Goal: Transaction & Acquisition: Purchase product/service

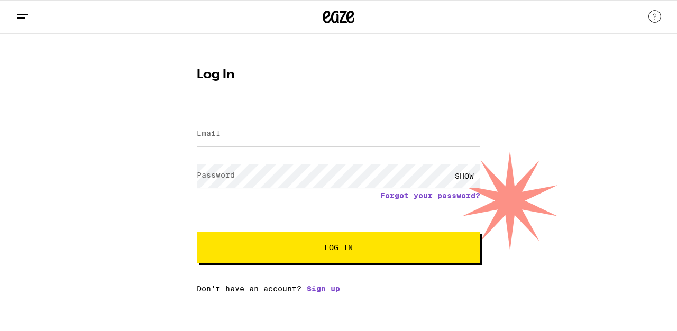
click at [321, 137] on input "Email" at bounding box center [338, 134] width 283 height 24
type input "shaunfuller1973@yahoo.com"
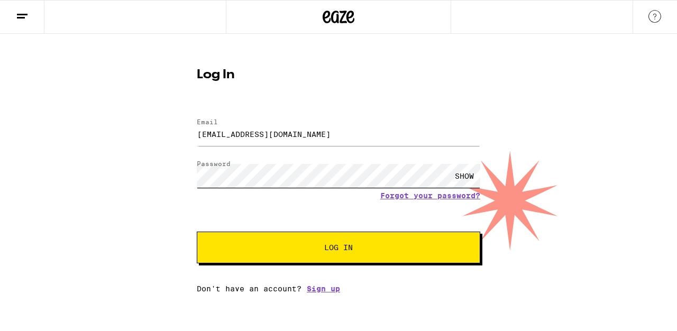
click at [197, 232] on button "Log In" at bounding box center [338, 248] width 283 height 32
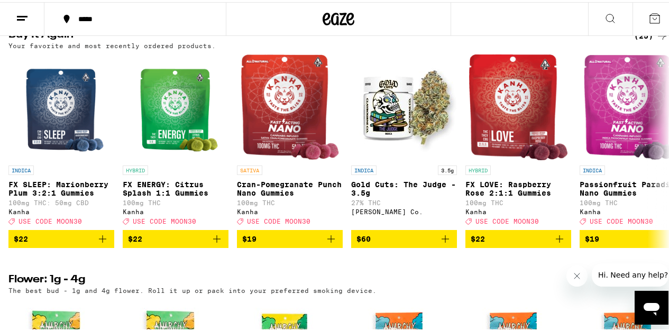
scroll to position [876, 0]
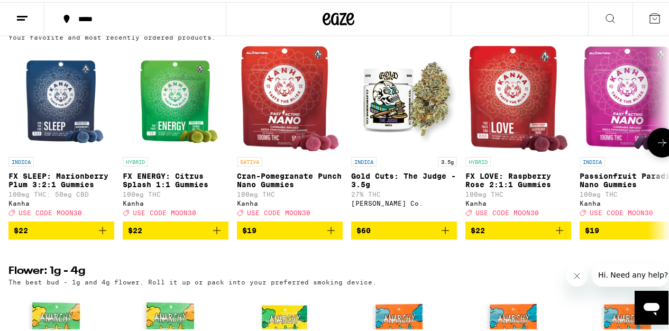
click at [100, 235] on icon "Add to bag" at bounding box center [102, 228] width 13 height 13
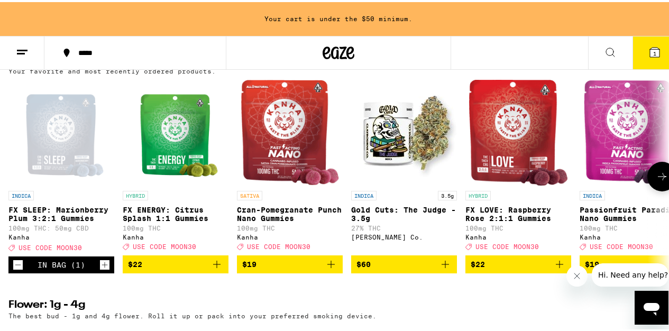
scroll to position [910, 0]
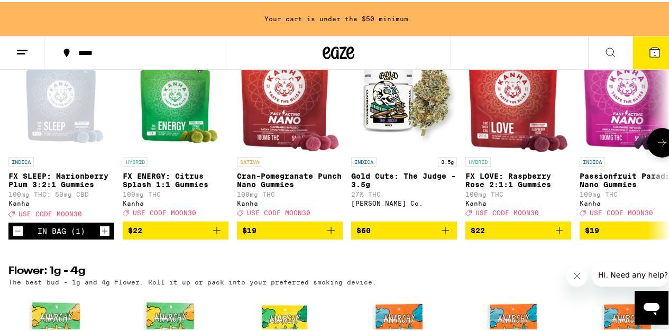
click at [102, 235] on icon "Increment" at bounding box center [105, 229] width 10 height 13
click at [444, 235] on icon "Add to bag" at bounding box center [445, 228] width 13 height 13
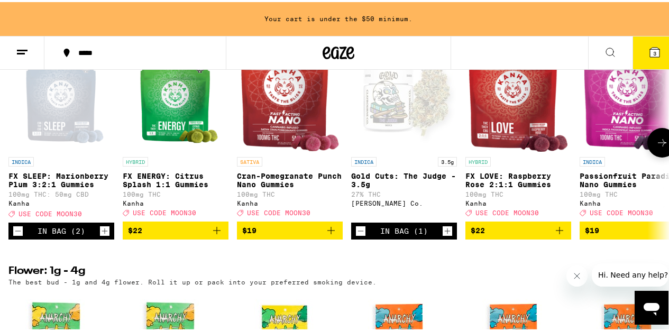
scroll to position [876, 0]
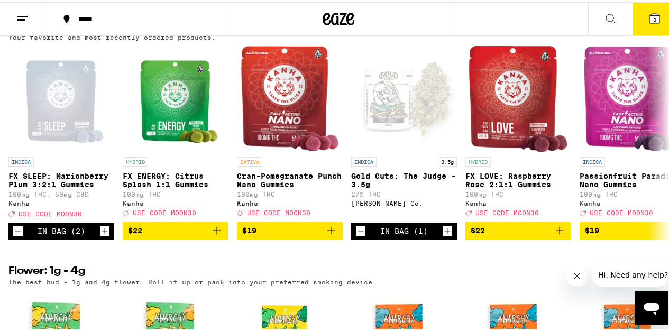
click at [577, 277] on icon "Close message from company" at bounding box center [577, 275] width 8 height 8
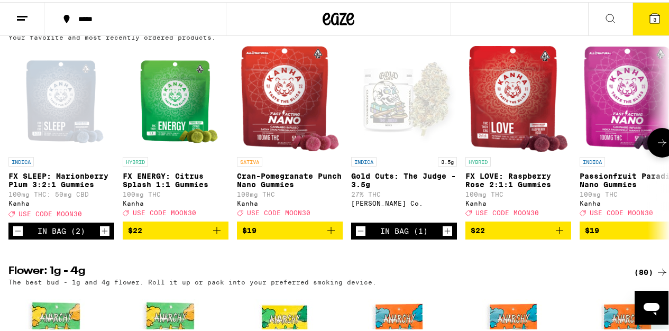
click at [654, 155] on button at bounding box center [662, 141] width 30 height 30
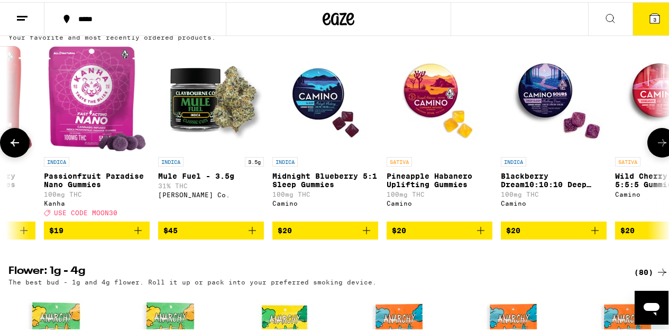
scroll to position [0, 537]
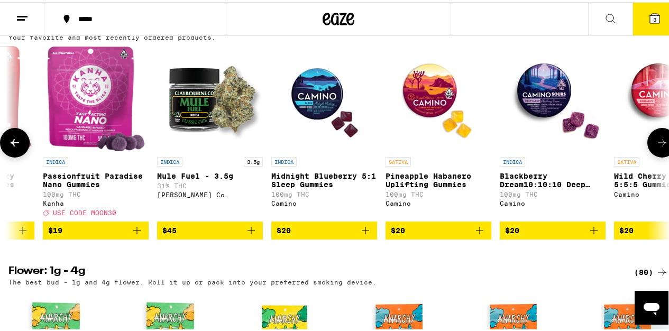
click at [134, 235] on icon "Add to bag" at bounding box center [137, 228] width 13 height 13
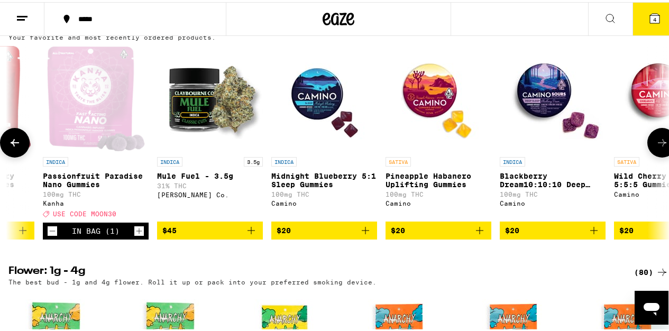
click at [656, 147] on icon at bounding box center [662, 140] width 13 height 13
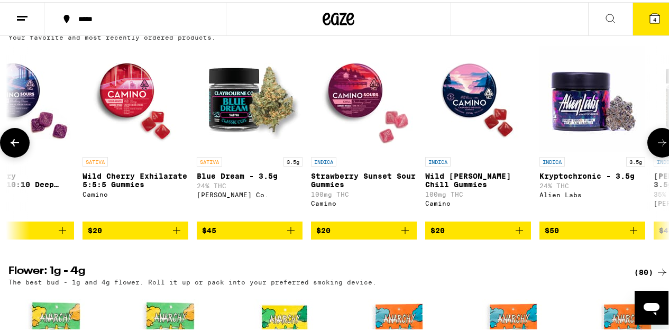
scroll to position [0, 1073]
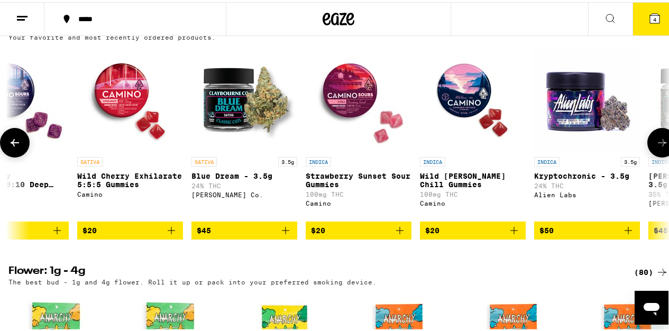
click at [656, 147] on icon at bounding box center [662, 140] width 13 height 13
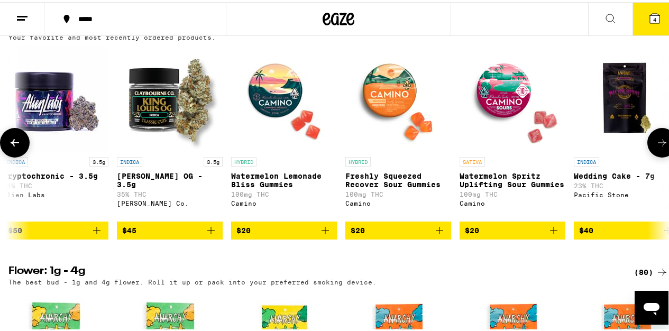
scroll to position [0, 1610]
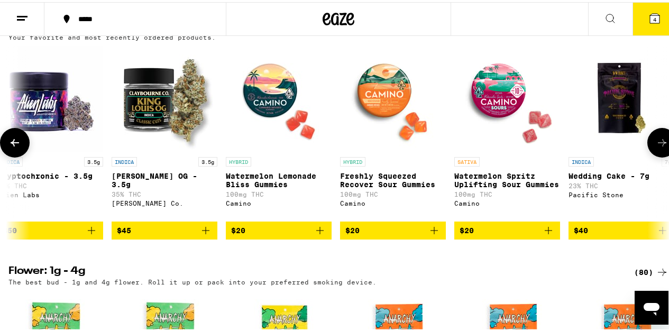
click at [656, 147] on icon at bounding box center [662, 140] width 13 height 13
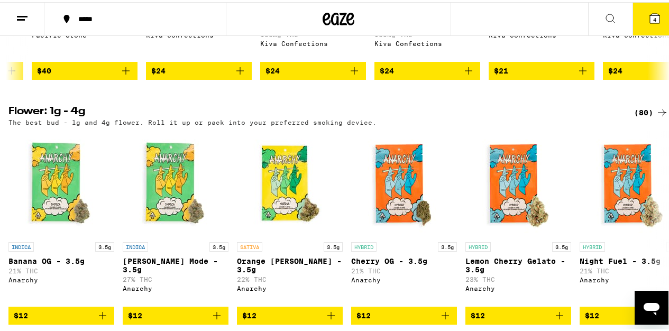
scroll to position [1066, 0]
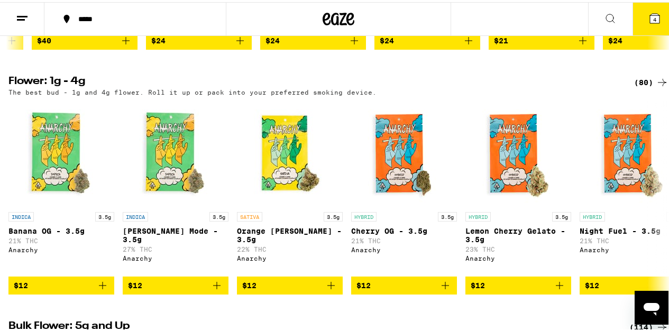
click at [637, 87] on div "(80)" at bounding box center [651, 80] width 34 height 13
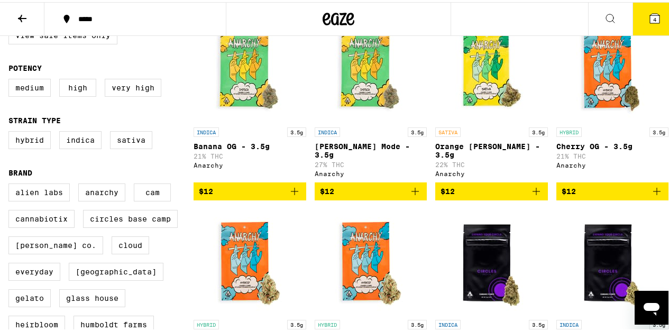
scroll to position [172, 0]
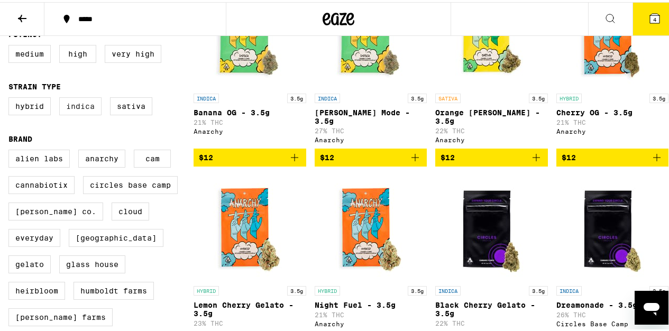
click at [86, 108] on label "Indica" at bounding box center [80, 104] width 42 height 18
click at [11, 97] on input "Indica" at bounding box center [11, 97] width 1 height 1
checkbox input "true"
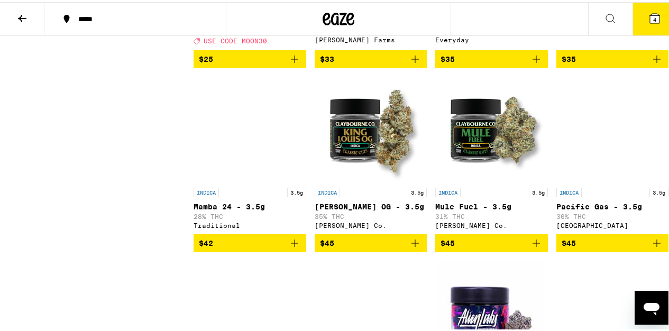
scroll to position [698, 0]
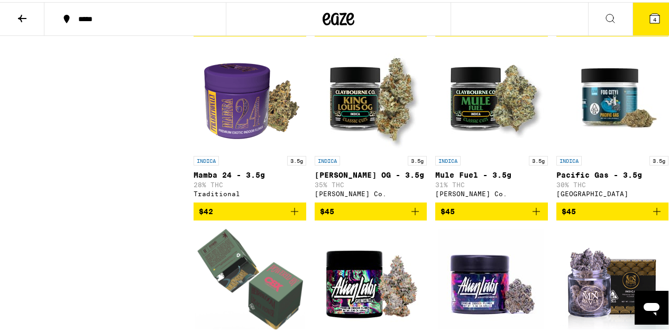
click at [292, 216] on icon "Add to bag" at bounding box center [294, 209] width 13 height 13
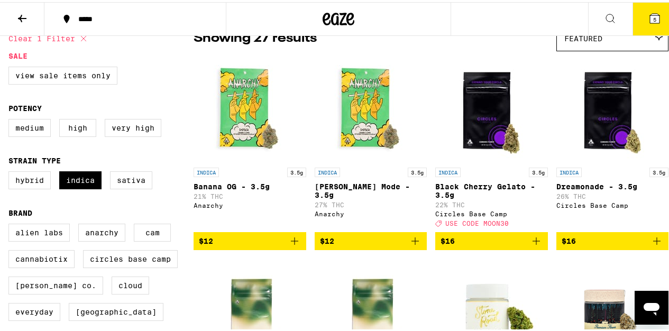
scroll to position [0, 0]
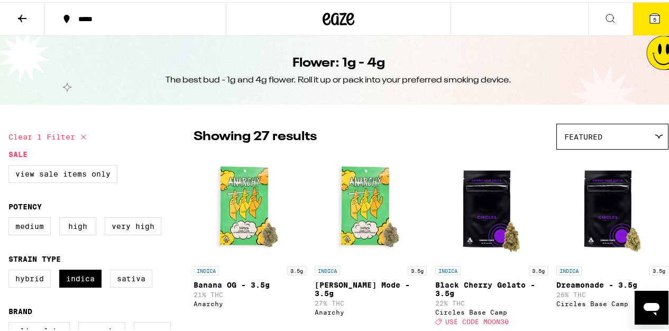
click at [653, 15] on span "5" at bounding box center [654, 17] width 3 height 6
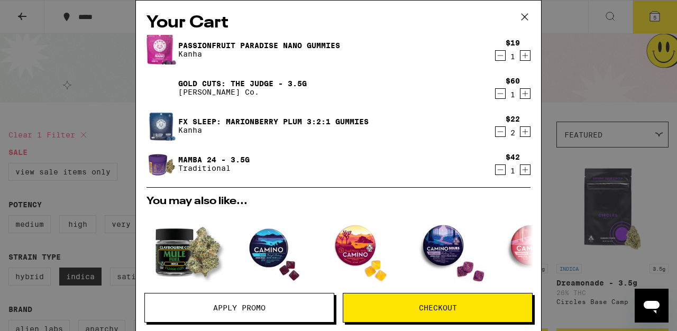
click at [422, 304] on span "Checkout" at bounding box center [438, 307] width 38 height 7
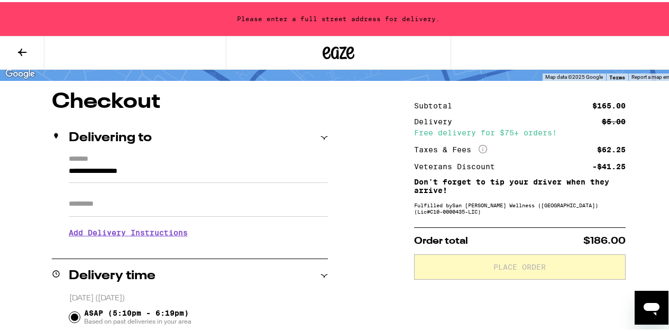
scroll to position [73, 0]
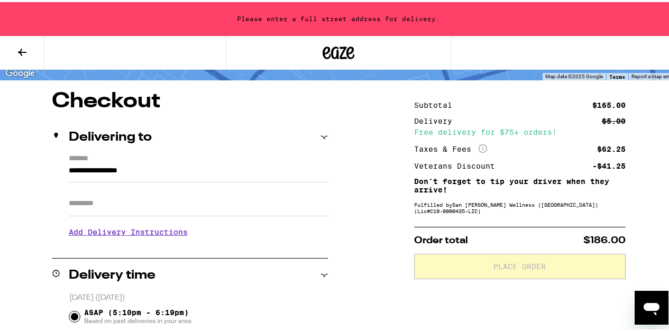
click at [197, 165] on input "**********" at bounding box center [198, 171] width 259 height 18
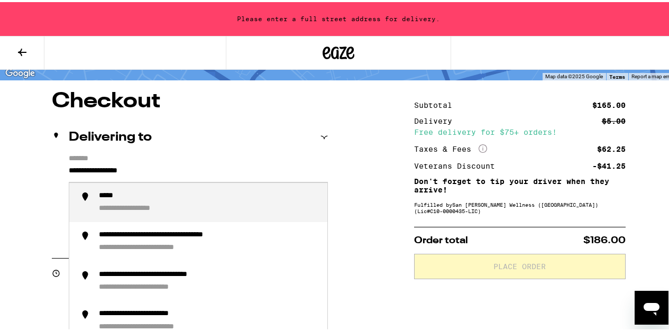
click at [69, 167] on input "**********" at bounding box center [198, 171] width 259 height 18
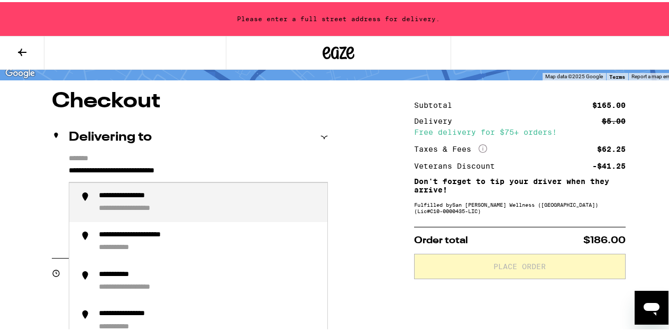
click at [119, 197] on div "**********" at bounding box center [139, 194] width 81 height 10
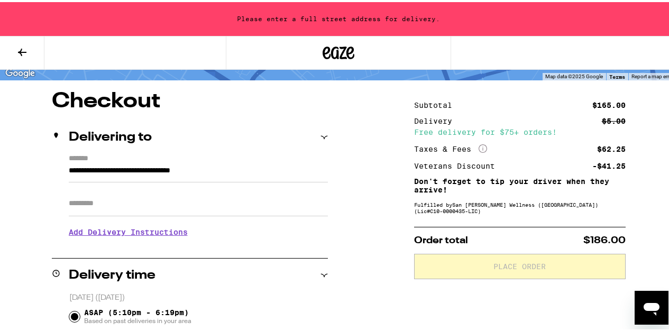
type input "**********"
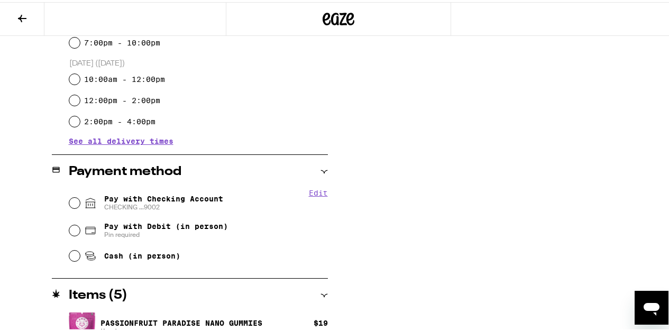
scroll to position [338, 0]
click at [75, 201] on input "Pay with Checking Account CHECKING ...9002" at bounding box center [74, 200] width 11 height 11
radio input "true"
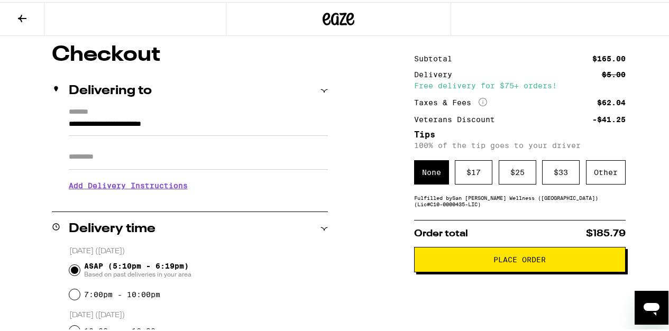
scroll to position [103, 0]
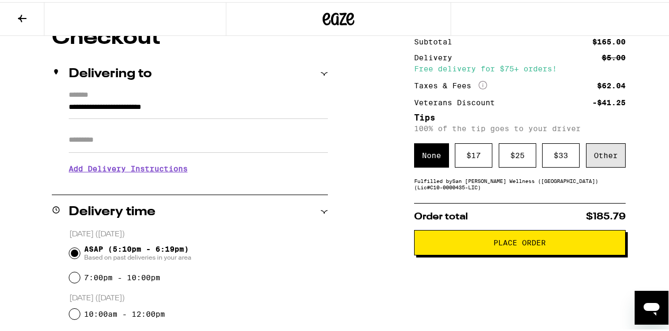
click at [600, 159] on div "Other" at bounding box center [606, 153] width 40 height 24
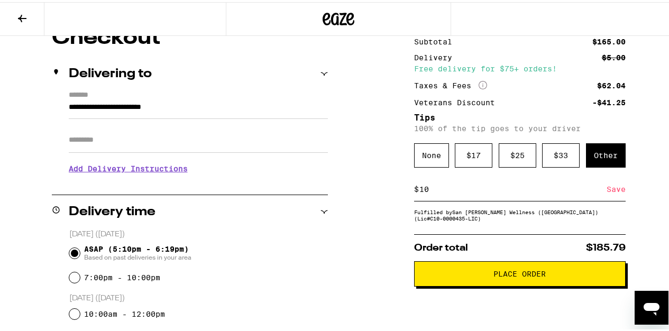
type input "10"
click at [611, 194] on div "Save" at bounding box center [615, 187] width 19 height 23
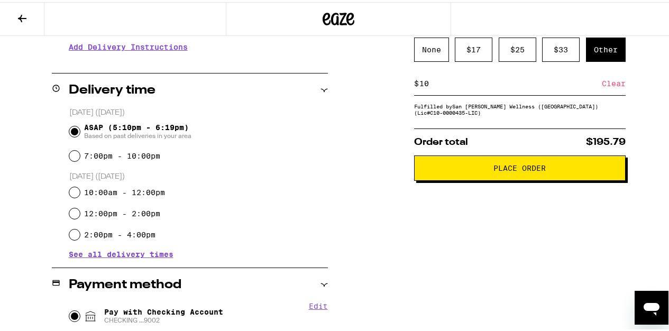
scroll to position [197, 0]
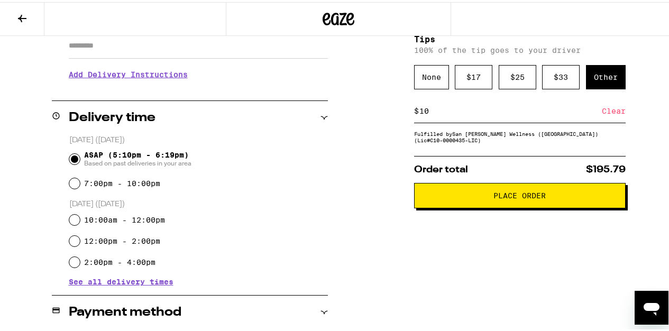
click at [514, 197] on span "Place Order" at bounding box center [519, 193] width 52 height 7
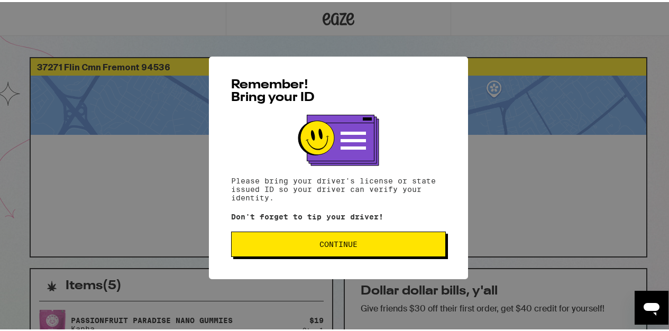
click at [375, 240] on button "Continue" at bounding box center [338, 241] width 215 height 25
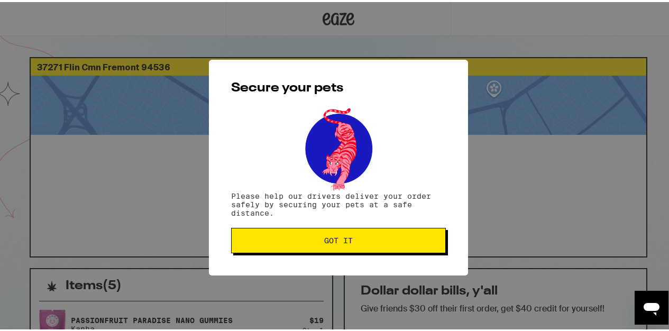
click at [375, 240] on span "Got it" at bounding box center [338, 238] width 197 height 7
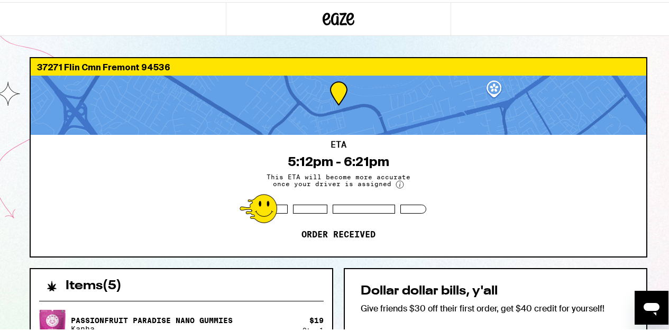
click at [521, 17] on div at bounding box center [338, 17] width 677 height 34
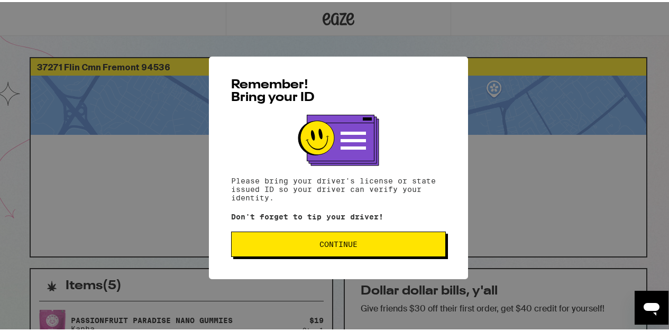
click at [323, 245] on span "Continue" at bounding box center [338, 241] width 38 height 7
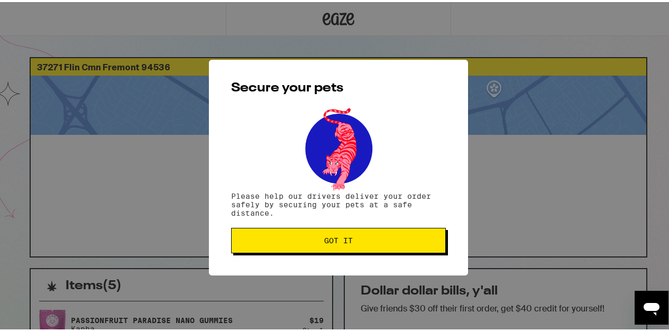
click at [324, 242] on span "Got it" at bounding box center [338, 238] width 29 height 7
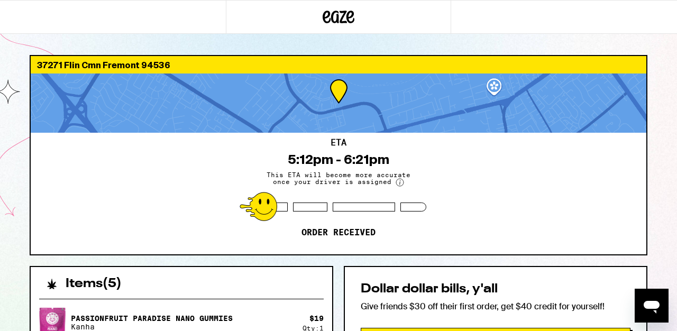
click at [475, 234] on div "ETA 5:12pm - 6:21pm This ETA will become more accurate once your driver is assi…" at bounding box center [338, 194] width 615 height 122
click at [661, 163] on div "37271 Flin Cmn Fremont 94536 ETA 5:12pm - 6:21pm This ETA will become more accu…" at bounding box center [338, 314] width 677 height 628
click at [240, 299] on div at bounding box center [181, 299] width 284 height 1
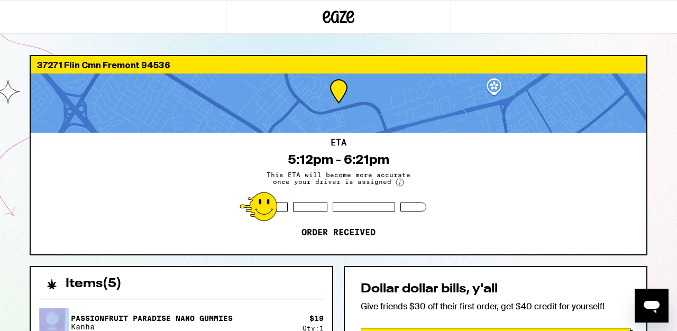
click at [240, 299] on div at bounding box center [181, 299] width 284 height 1
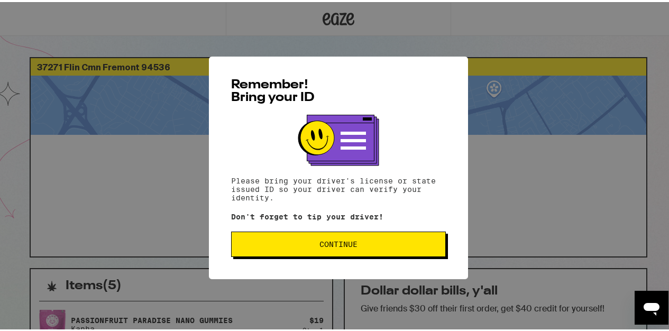
click at [407, 237] on button "Continue" at bounding box center [338, 241] width 215 height 25
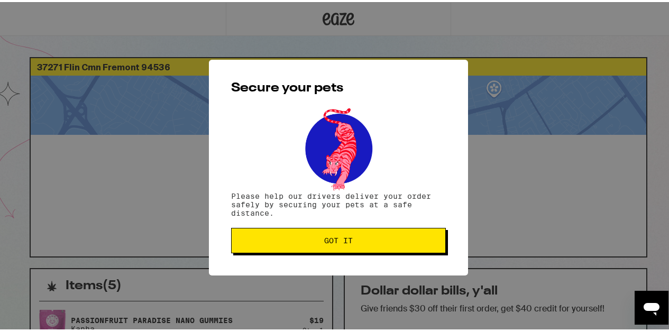
click at [407, 237] on span "Got it" at bounding box center [338, 238] width 197 height 7
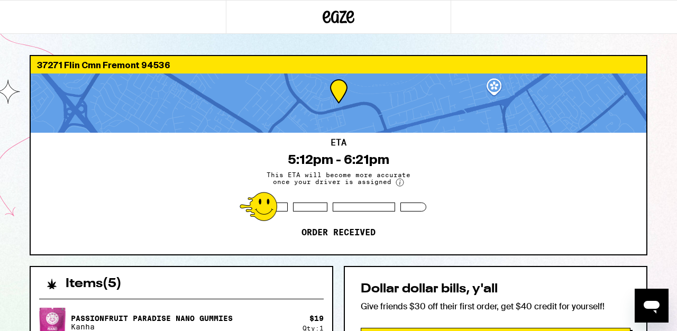
click at [665, 180] on div "37271 Flin Cmn Fremont 94536 ETA 5:12pm - 6:21pm This ETA will become more accu…" at bounding box center [338, 314] width 677 height 628
drag, startPoint x: 663, startPoint y: 170, endPoint x: 661, endPoint y: 247, distance: 77.8
click at [661, 247] on div "37271 Flin Cmn Fremont 94536 ETA 5:12pm - 6:21pm This ETA will become more accu…" at bounding box center [338, 314] width 677 height 628
click at [660, 54] on div "37271 Flin Cmn Fremont 94536 ETA 5:12pm - 6:21pm This ETA will become more accu…" at bounding box center [338, 314] width 677 height 628
click at [241, 290] on div "Items ( 5 )" at bounding box center [181, 278] width 301 height 23
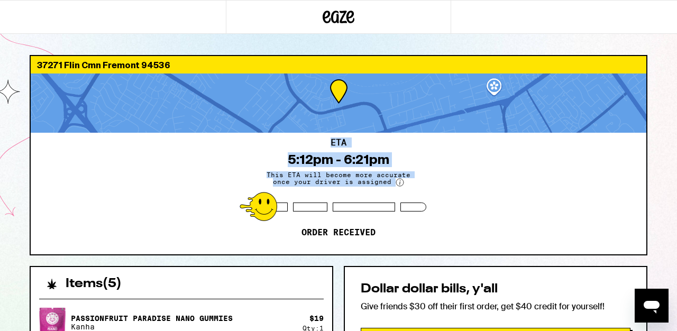
drag, startPoint x: 673, startPoint y: 87, endPoint x: 664, endPoint y: 199, distance: 112.9
click at [664, 195] on div "37271 Flin Cmn Fremont 94536 ETA 5:12pm - 6:21pm This ETA will become more accu…" at bounding box center [338, 314] width 677 height 628
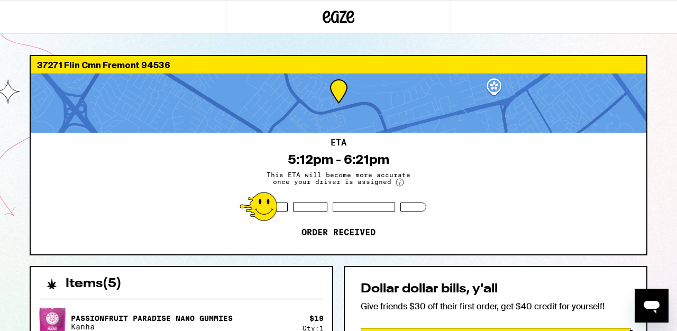
click at [663, 233] on div "37271 Flin Cmn Fremont 94536 ETA 5:12pm - 6:21pm This ETA will become more accu…" at bounding box center [338, 314] width 677 height 628
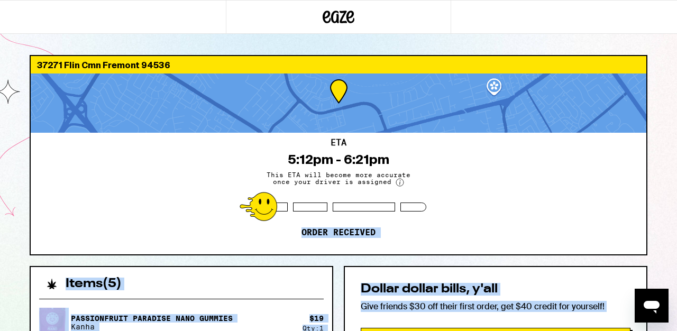
drag, startPoint x: 448, startPoint y: 206, endPoint x: 393, endPoint y: 88, distance: 130.3
click at [398, 330] on html "37271 Flin Cmn Fremont 94536 ETA 5:12pm - 6:21pm This ETA will become more accu…" at bounding box center [338, 314] width 677 height 628
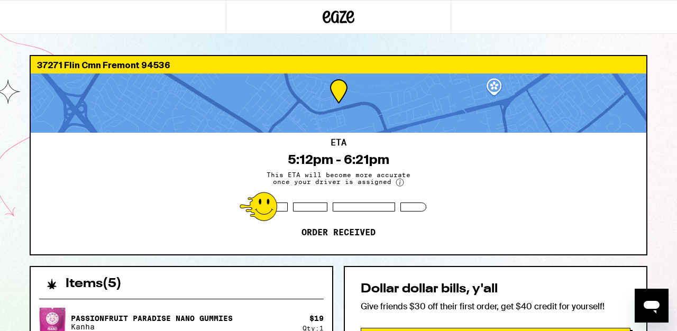
click at [393, 41] on div "37271 Flin Cmn Fremont 94536 ETA 5:12pm - 6:21pm This ETA will become more accu…" at bounding box center [338, 314] width 677 height 628
drag, startPoint x: 485, startPoint y: 185, endPoint x: 485, endPoint y: 232, distance: 47.1
click at [485, 232] on div "ETA 5:12pm - 6:21pm This ETA will become more accurate once your driver is assi…" at bounding box center [338, 194] width 615 height 122
click at [495, 178] on div "ETA 5:12pm - 6:21pm This ETA will become more accurate once your driver is assi…" at bounding box center [338, 194] width 615 height 122
click at [335, 18] on icon at bounding box center [339, 16] width 32 height 19
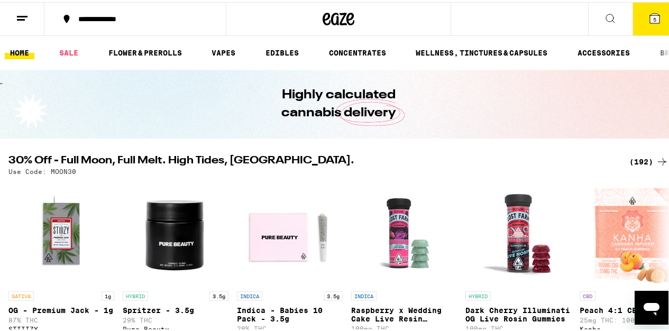
click at [653, 14] on span "5" at bounding box center [654, 17] width 3 height 6
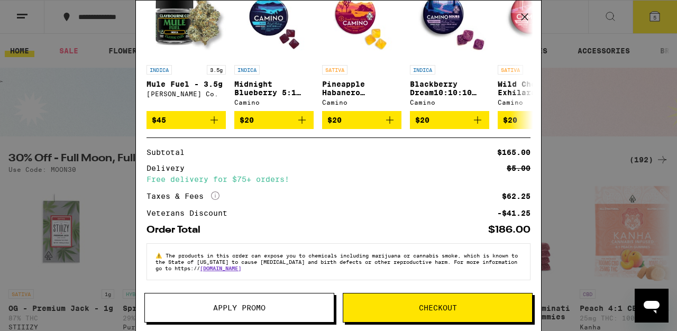
scroll to position [238, 0]
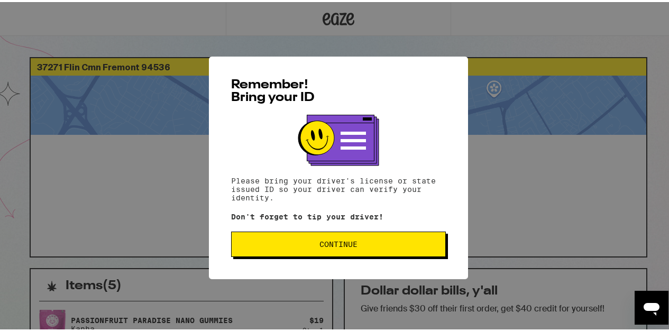
click at [365, 240] on button "Continue" at bounding box center [338, 241] width 215 height 25
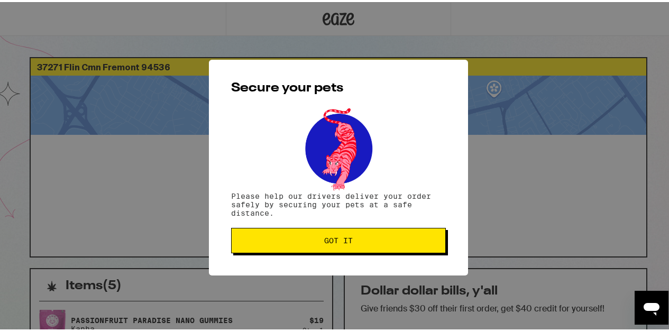
click at [365, 240] on span "Got it" at bounding box center [338, 238] width 197 height 7
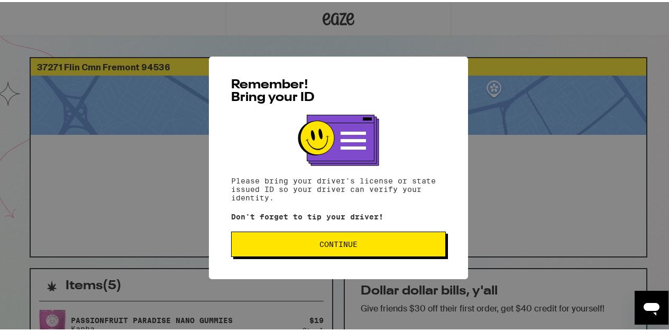
click at [278, 246] on span "Continue" at bounding box center [338, 241] width 197 height 7
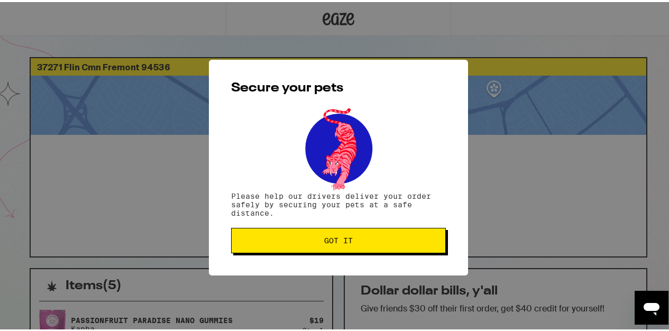
click at [278, 247] on button "Got it" at bounding box center [338, 238] width 215 height 25
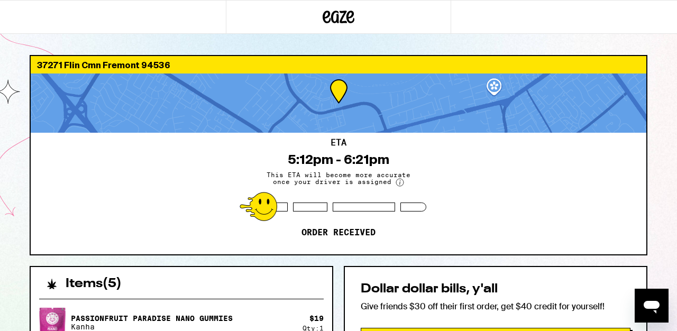
click at [670, 64] on div "37271 Flin Cmn Fremont 94536 ETA 5:12pm - 6:21pm This ETA will become more accu…" at bounding box center [338, 314] width 677 height 628
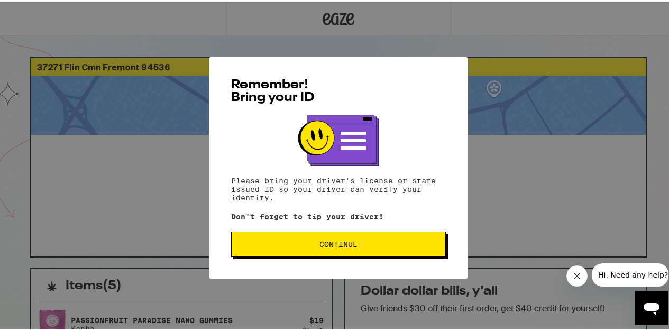
click at [319, 246] on span "Continue" at bounding box center [338, 241] width 38 height 7
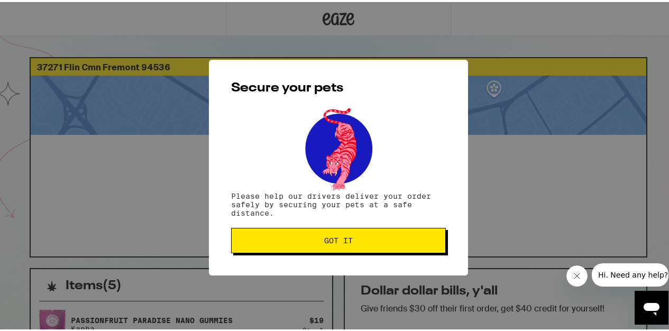
click at [318, 247] on button "Got it" at bounding box center [338, 238] width 215 height 25
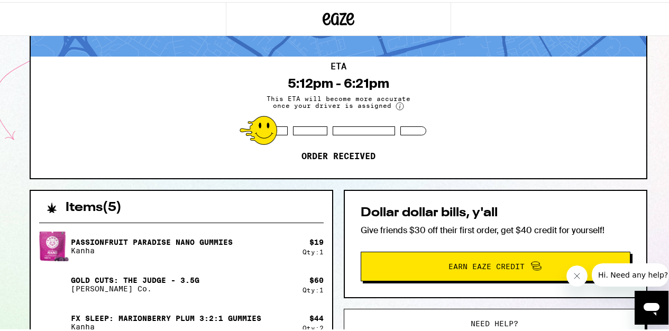
scroll to position [54, 0]
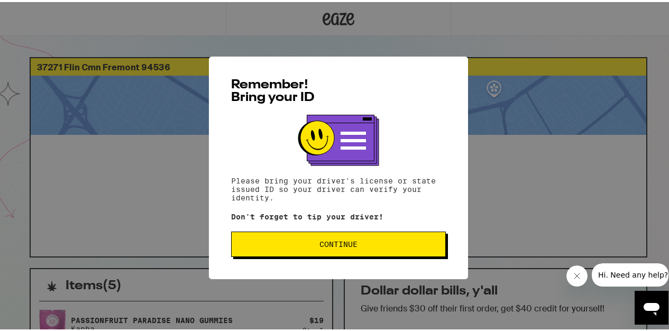
click at [291, 237] on button "Continue" at bounding box center [338, 241] width 215 height 25
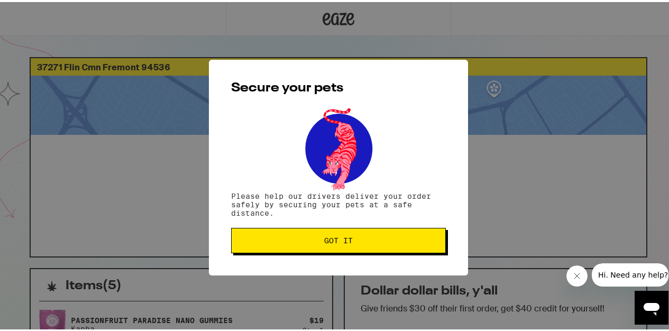
click at [291, 237] on span "Got it" at bounding box center [338, 238] width 197 height 7
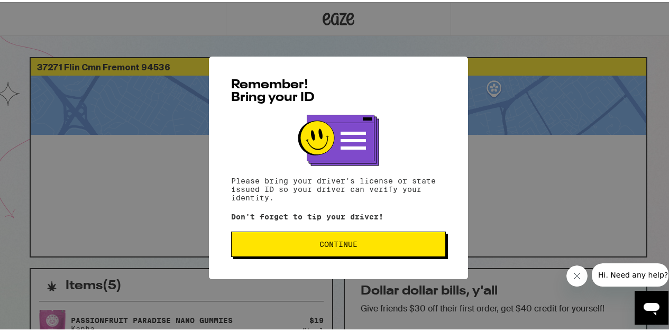
click at [323, 242] on span "Continue" at bounding box center [338, 241] width 38 height 7
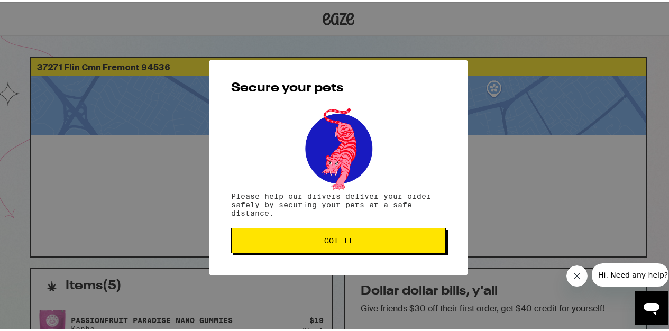
click at [324, 242] on span "Got it" at bounding box center [338, 238] width 29 height 7
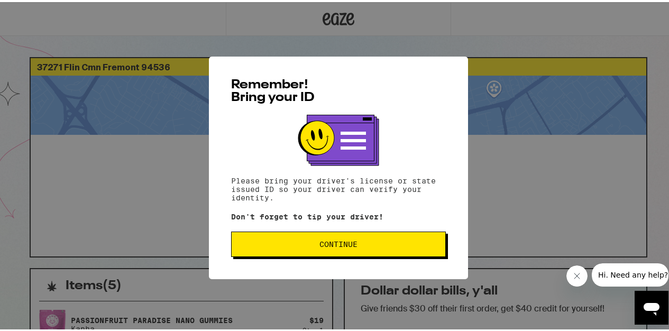
click at [253, 241] on span "Continue" at bounding box center [338, 241] width 197 height 7
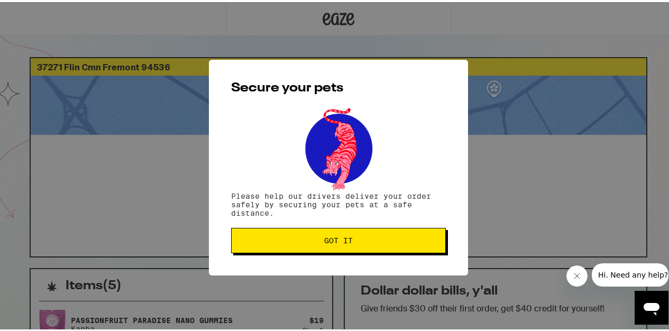
click at [253, 241] on span "Got it" at bounding box center [338, 238] width 197 height 7
